Goal: Task Accomplishment & Management: Use online tool/utility

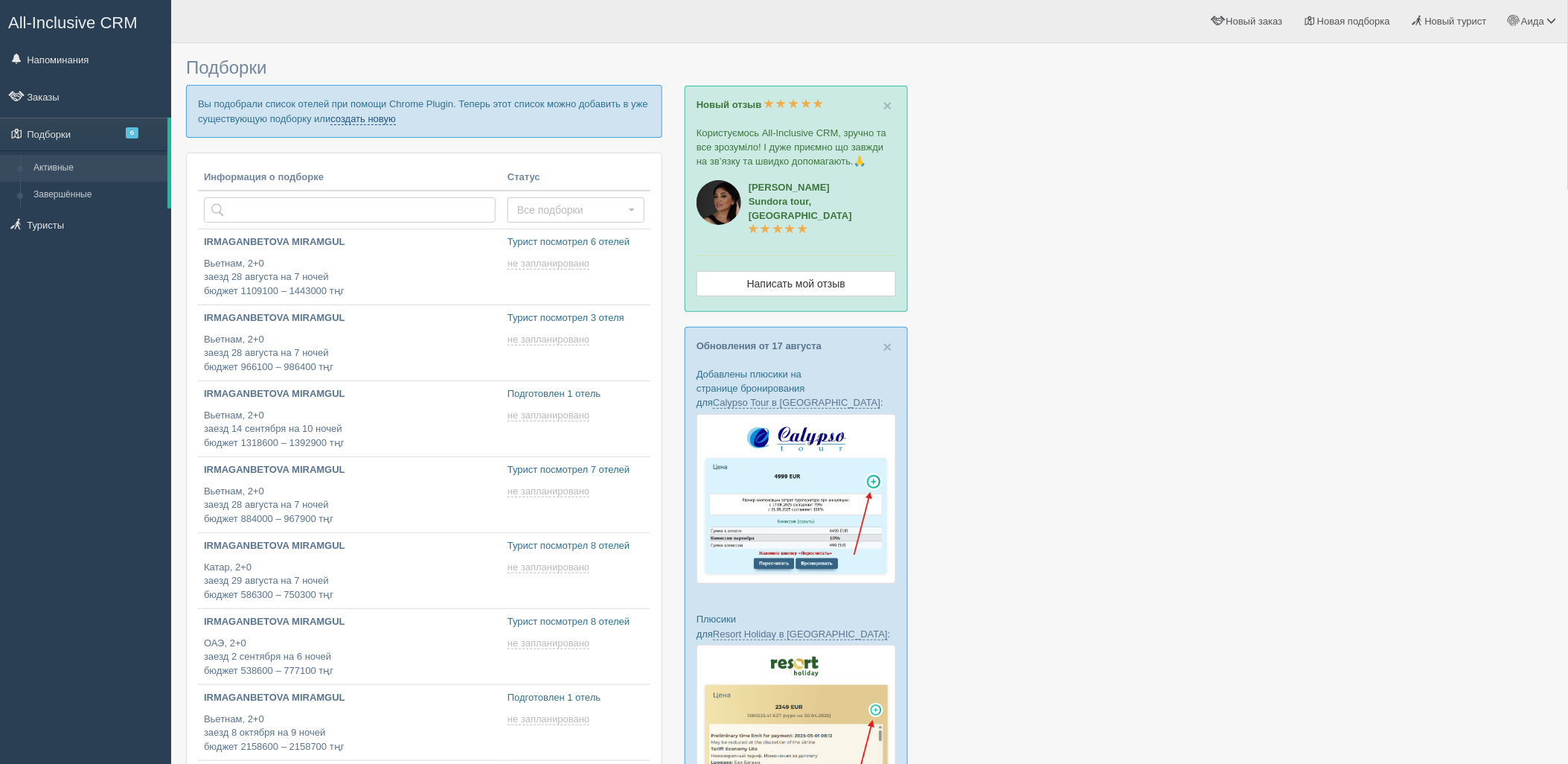
click at [363, 121] on link "создать новую" at bounding box center [363, 119] width 66 height 12
type input "2025-08-20 13:45"
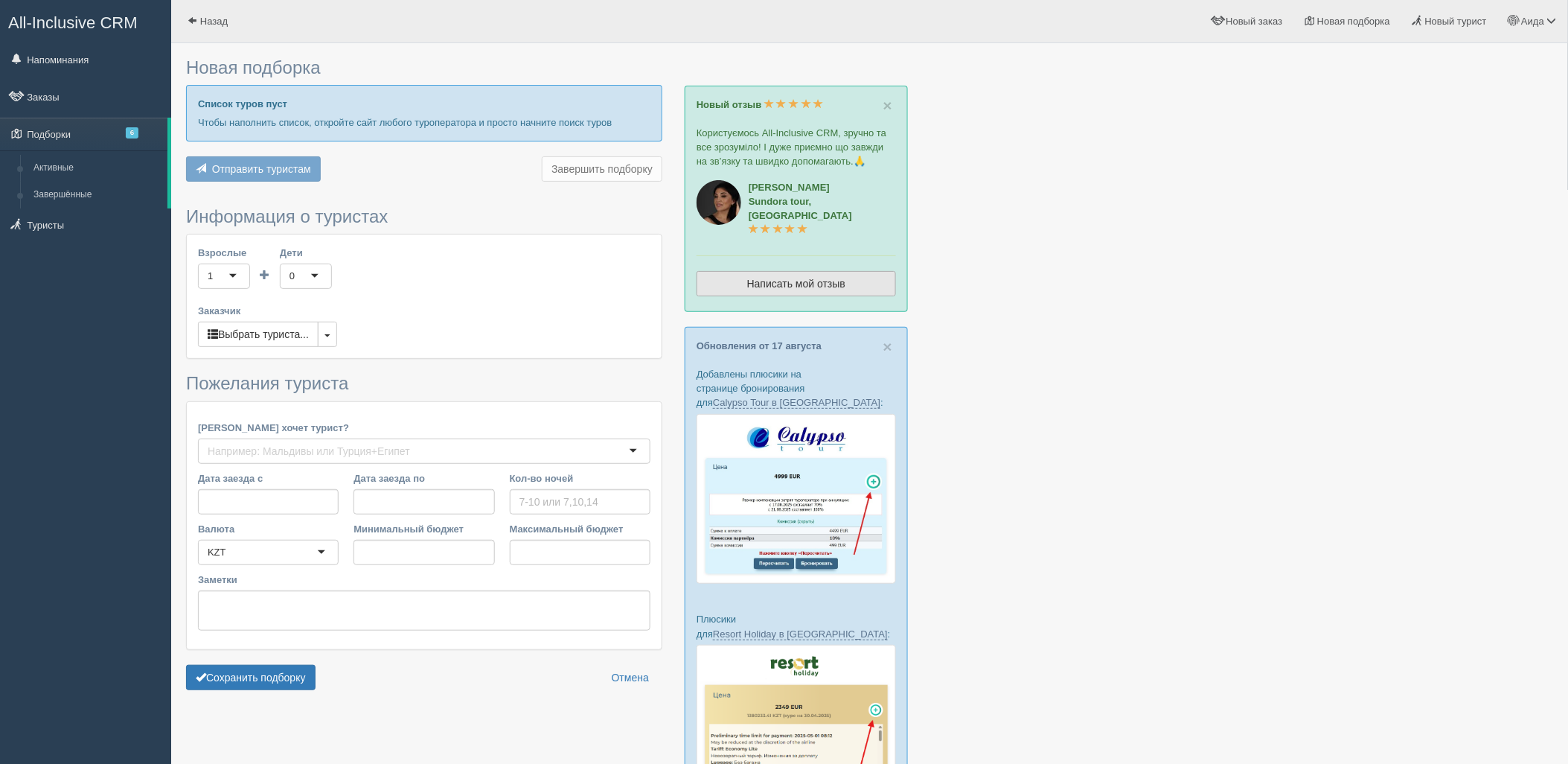
type input "10"
type input "2422200"
type input "3462800"
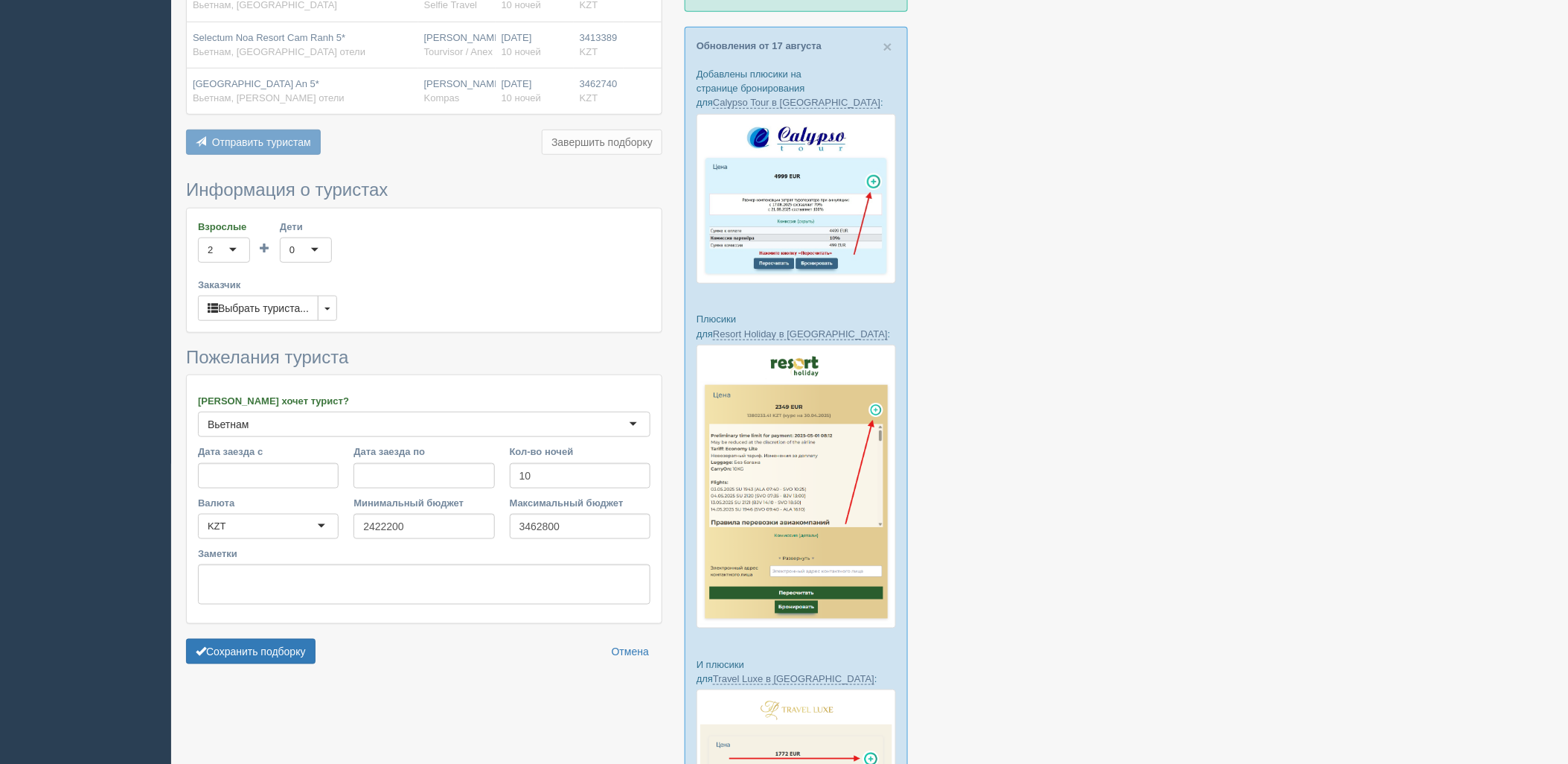
scroll to position [307, 0]
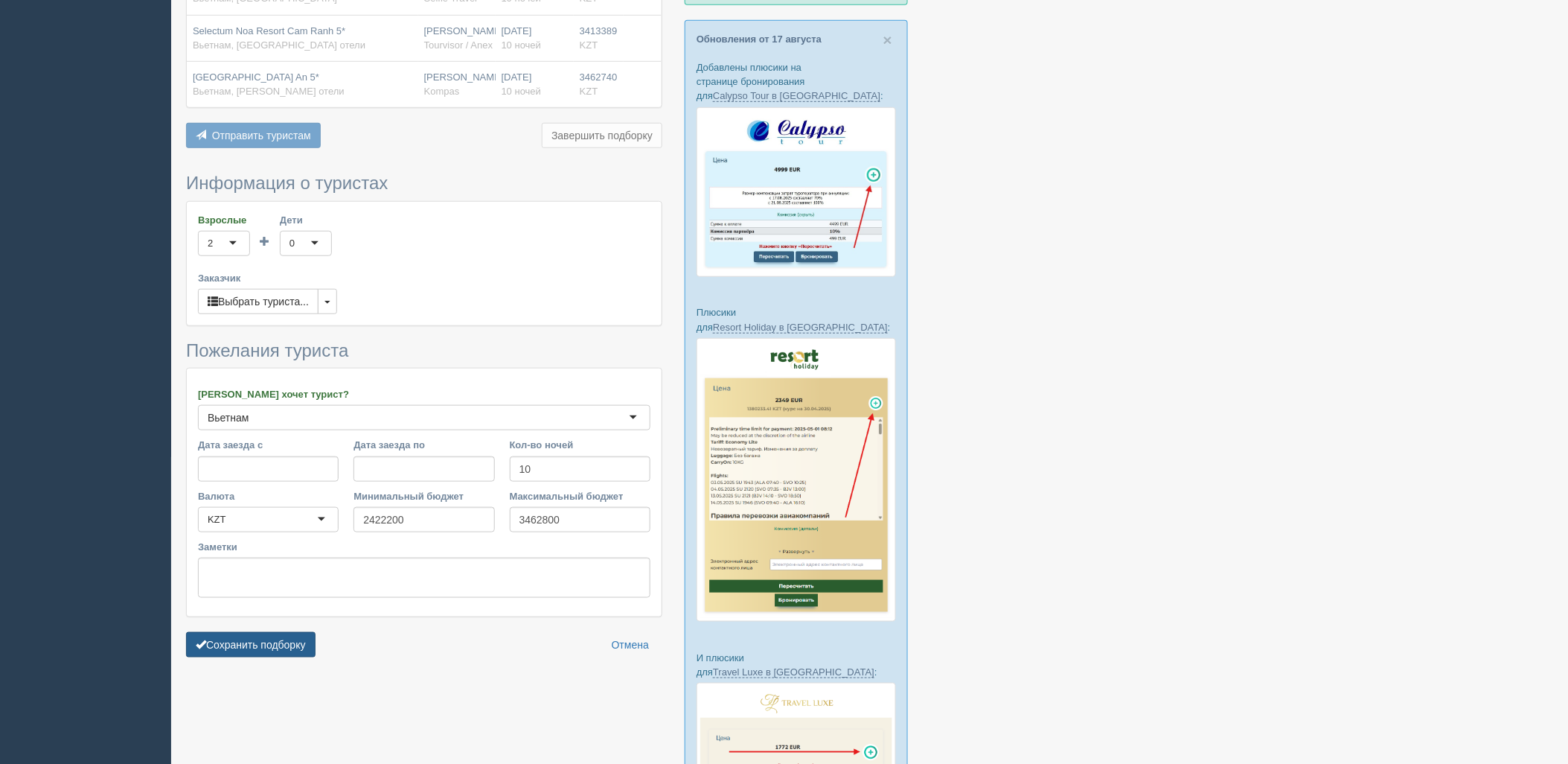
click at [293, 638] on button "Сохранить подборку" at bounding box center [250, 645] width 129 height 25
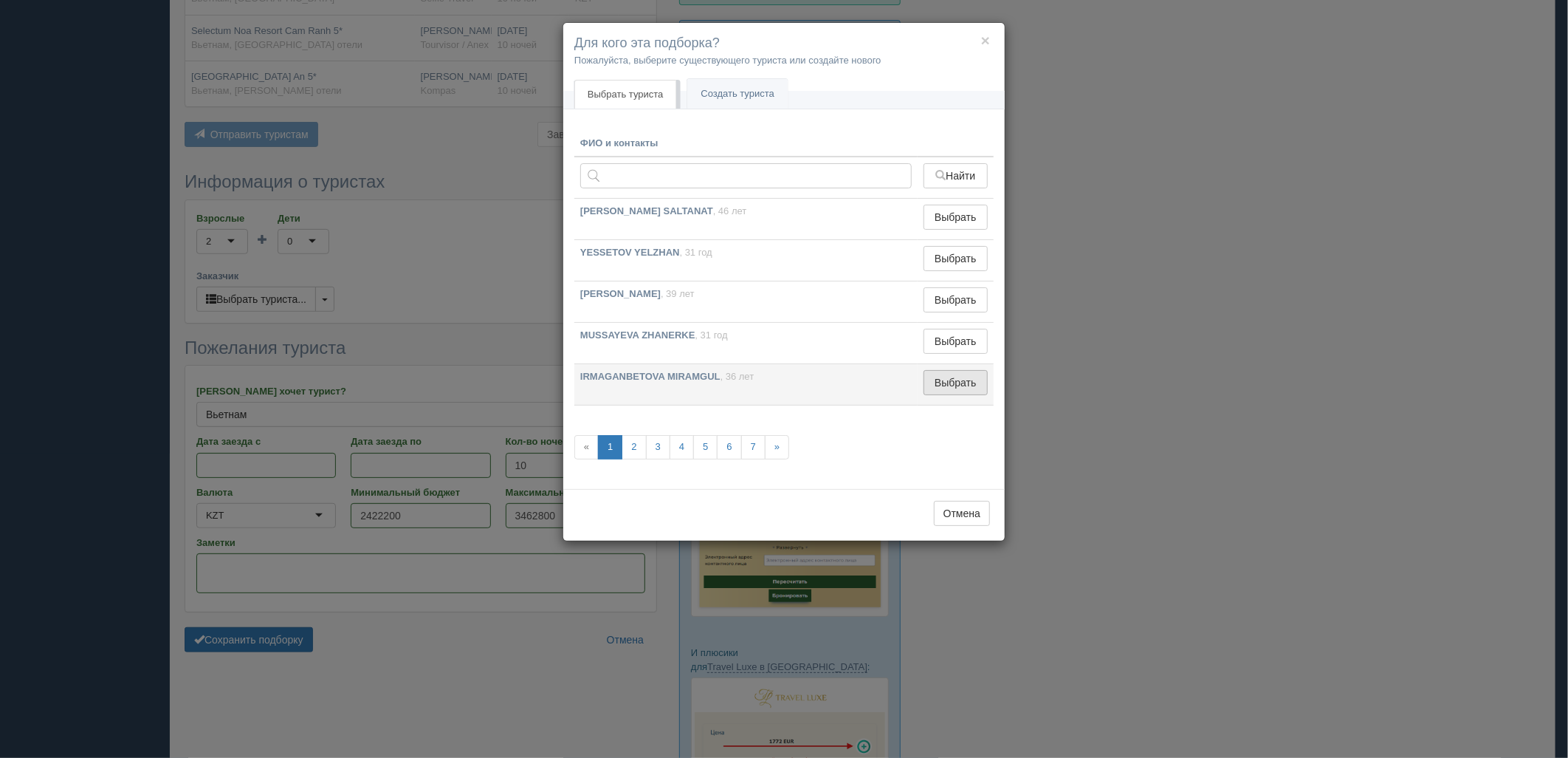
click at [941, 383] on button "Выбрать" at bounding box center [956, 383] width 64 height 25
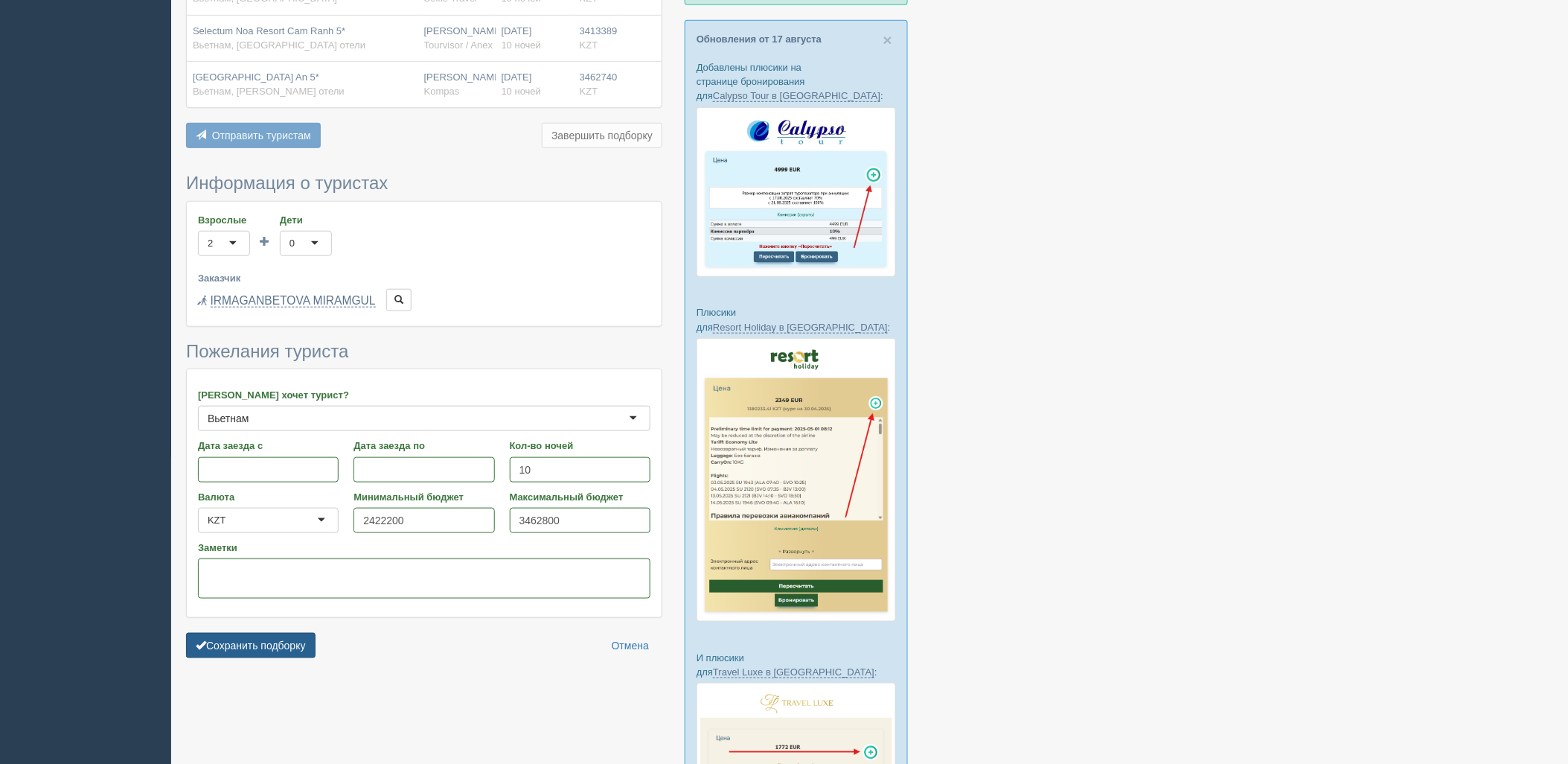
click at [301, 635] on button "Сохранить подборку" at bounding box center [250, 646] width 129 height 25
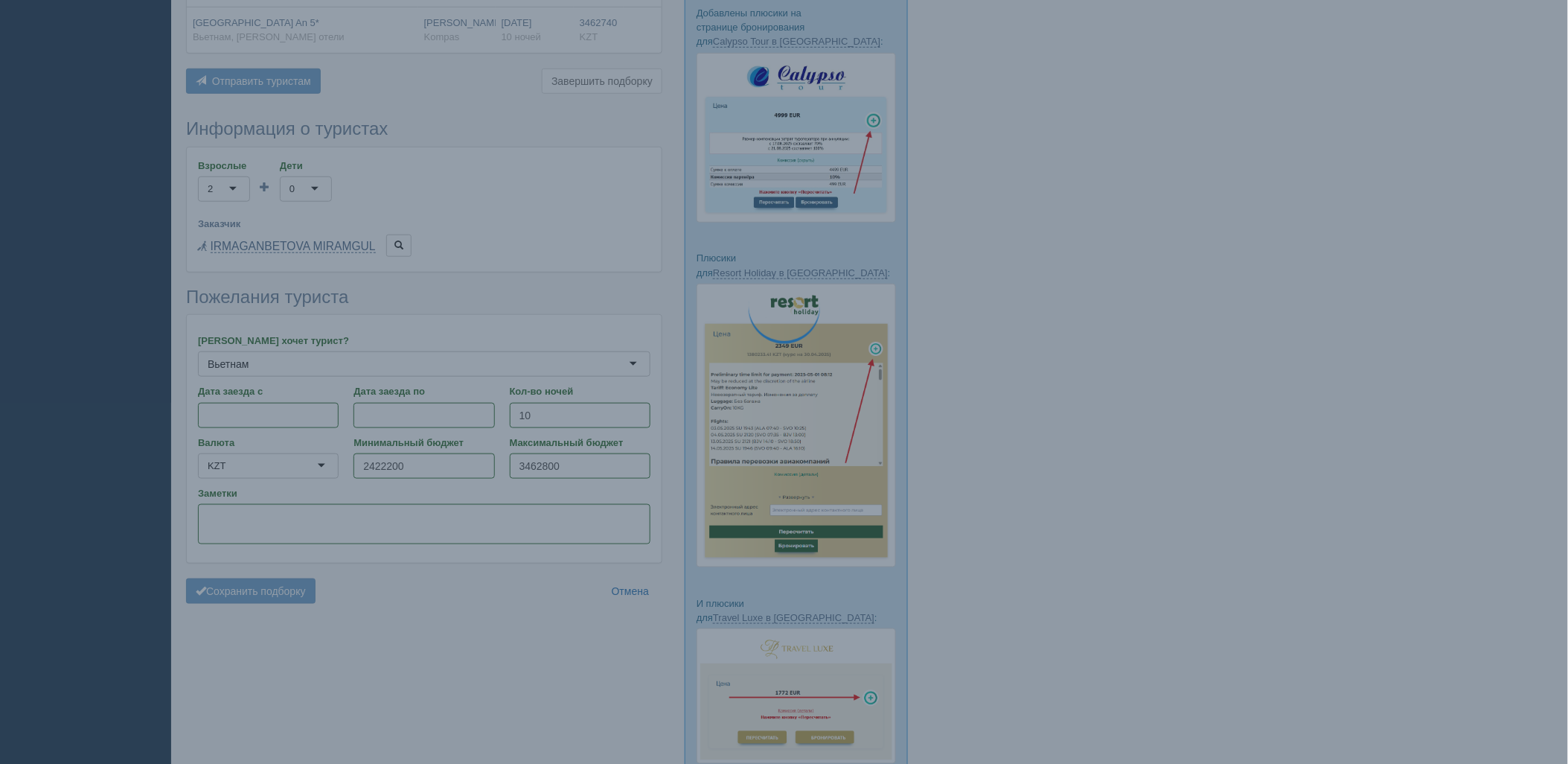
scroll to position [389, 0]
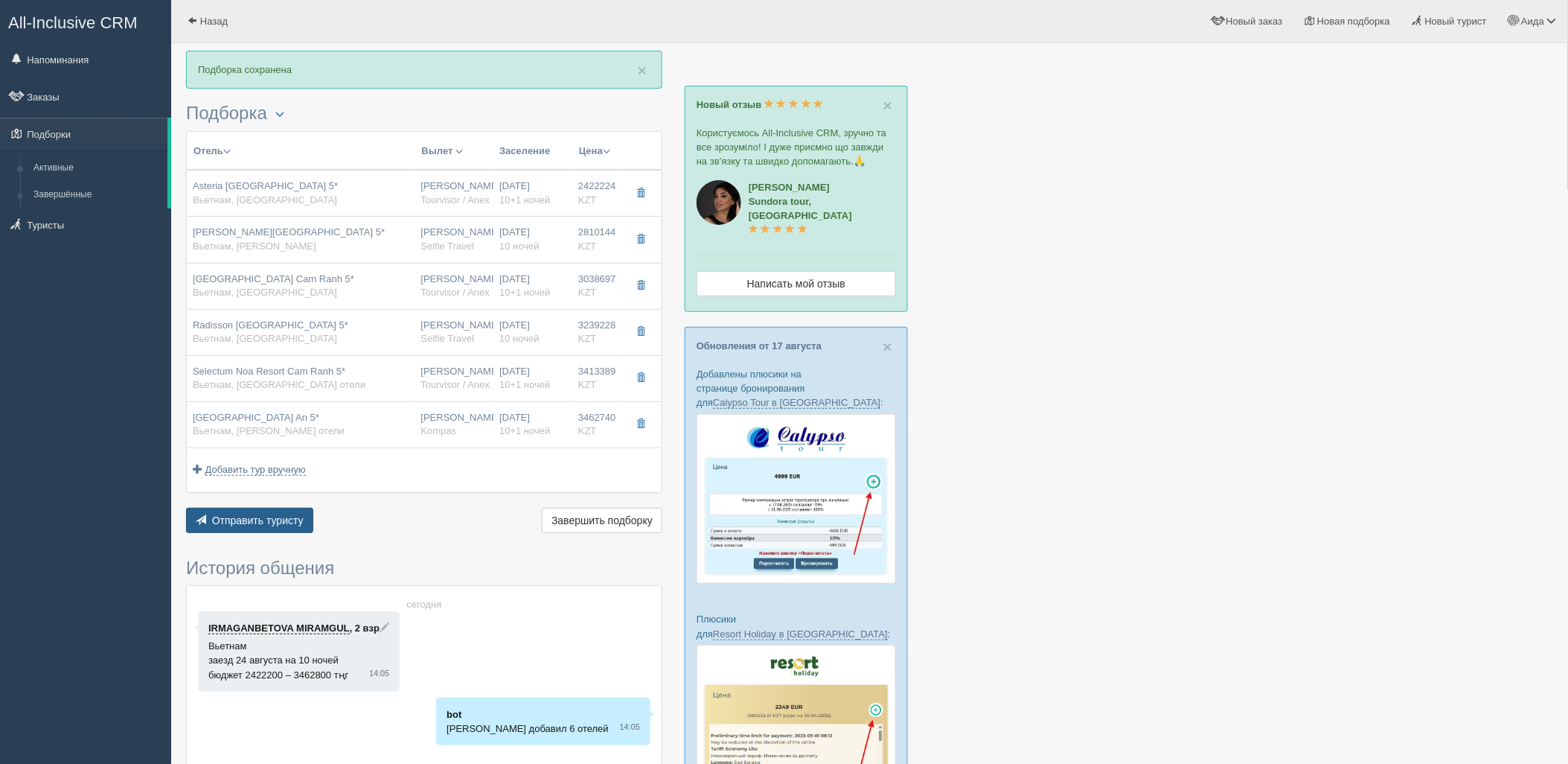
click at [286, 531] on div "Отправить туристу Отправить Завершить подборку Активировать подборку Добавить и…" at bounding box center [424, 522] width 476 height 29
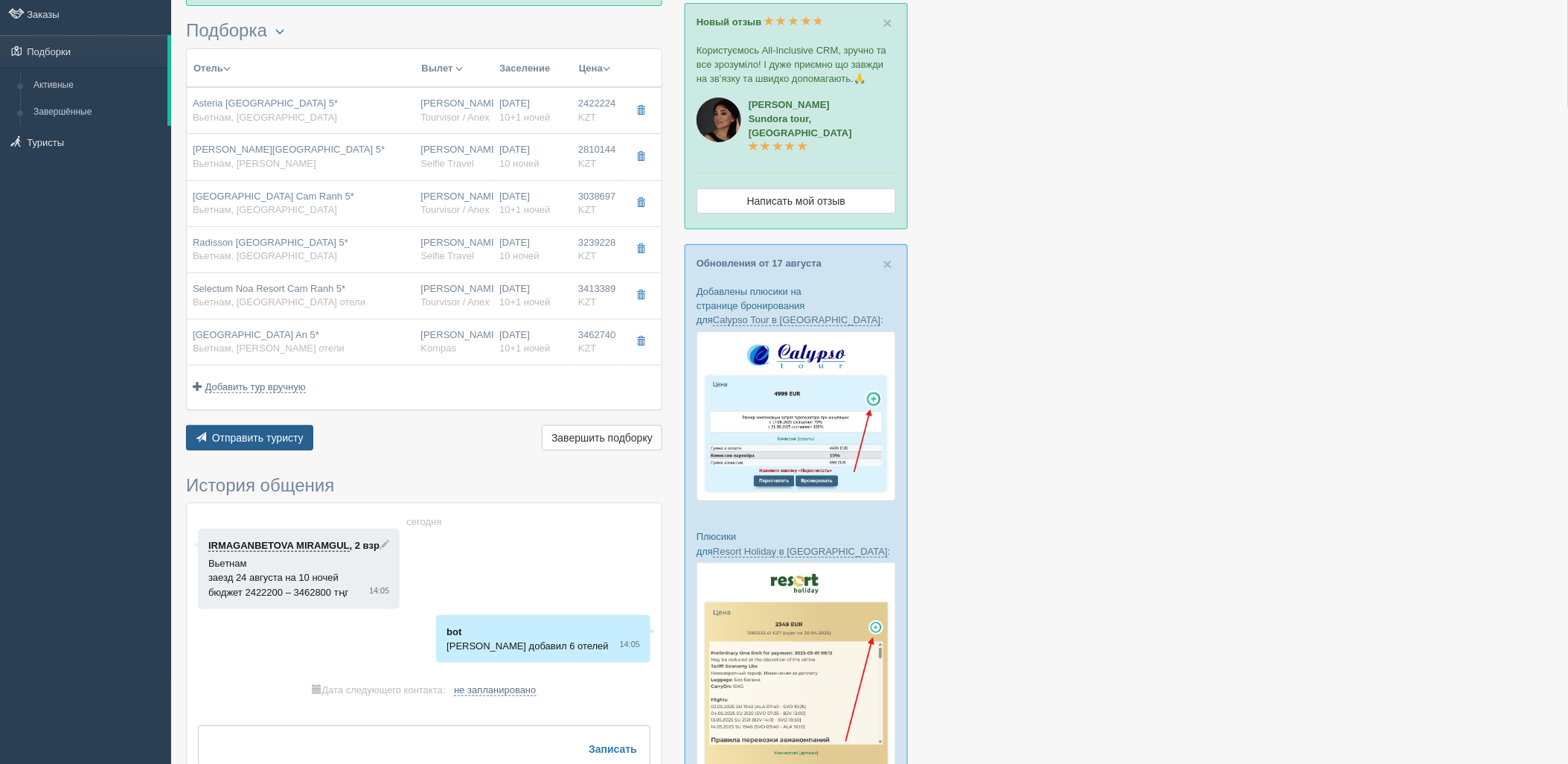
click at [287, 441] on span "Отправить туристу" at bounding box center [258, 437] width 92 height 12
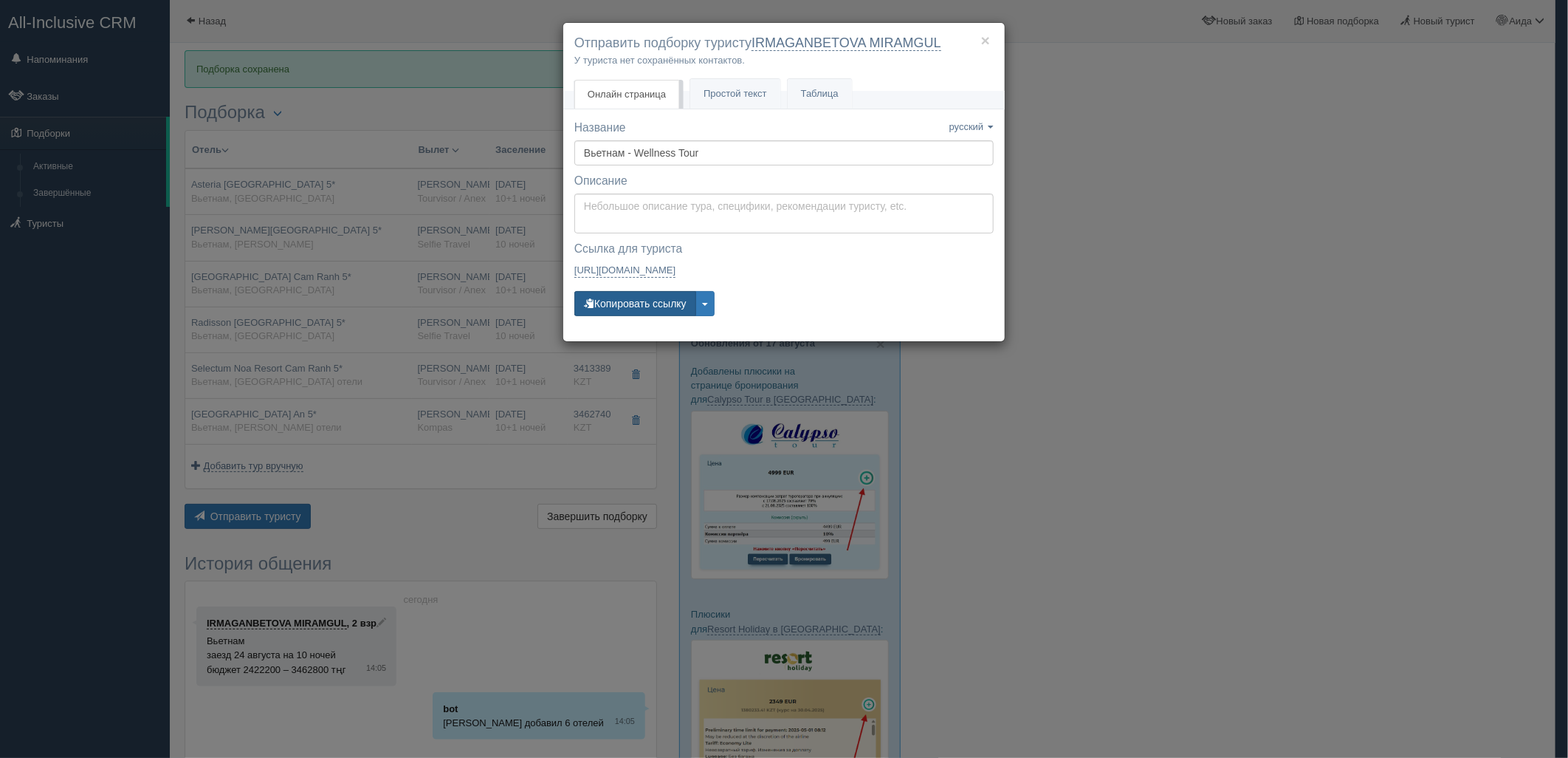
click at [607, 301] on button "Копировать ссылку" at bounding box center [634, 303] width 121 height 25
